Goal: Task Accomplishment & Management: Manage account settings

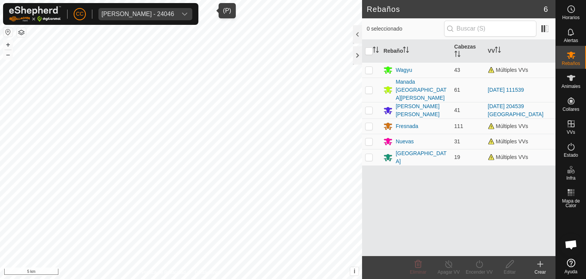
click at [115, 11] on div "[PERSON_NAME] - 24046" at bounding box center [138, 14] width 73 height 6
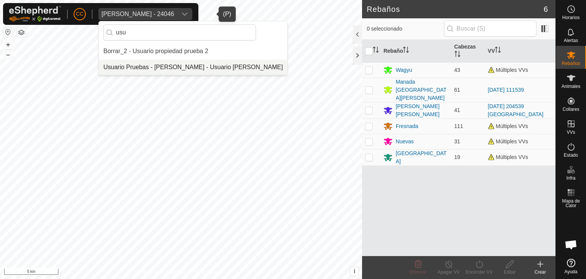
type input "usu"
click at [169, 70] on li "Usuario Pruebas - [PERSON_NAME] - Usuario [PERSON_NAME]" at bounding box center [193, 67] width 189 height 15
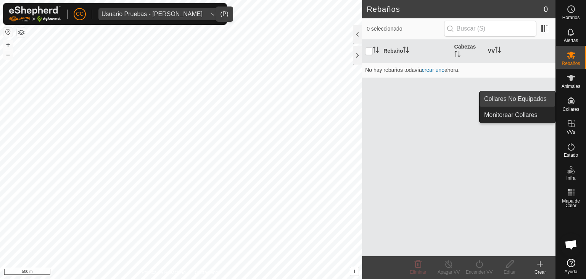
click at [541, 99] on link "Collares No Equipados" at bounding box center [518, 98] width 76 height 15
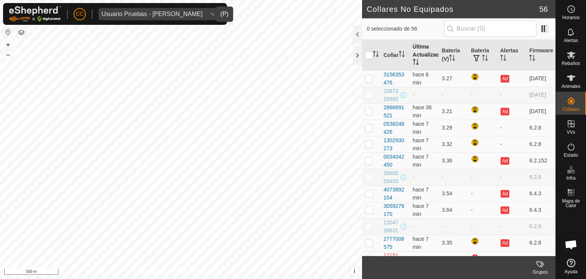
click at [424, 52] on th "Última Actualización" at bounding box center [424, 55] width 29 height 31
